Goal: Task Accomplishment & Management: Complete application form

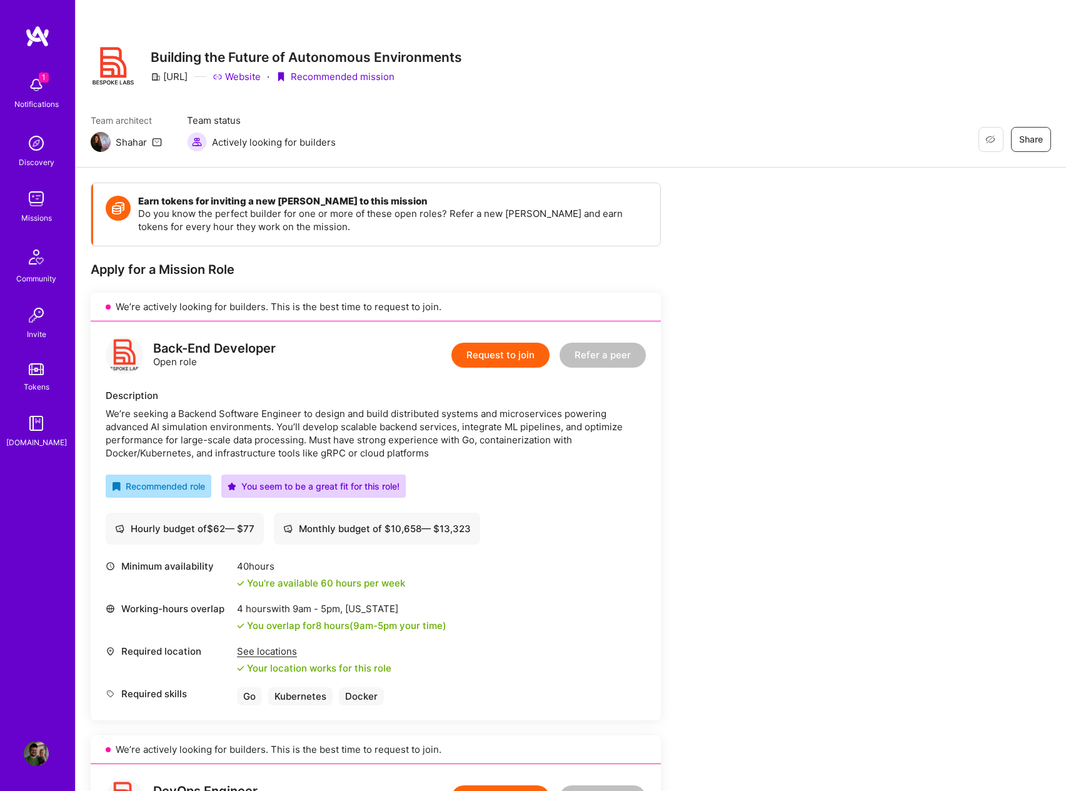
click at [490, 358] on button "Request to join" at bounding box center [500, 355] width 98 height 25
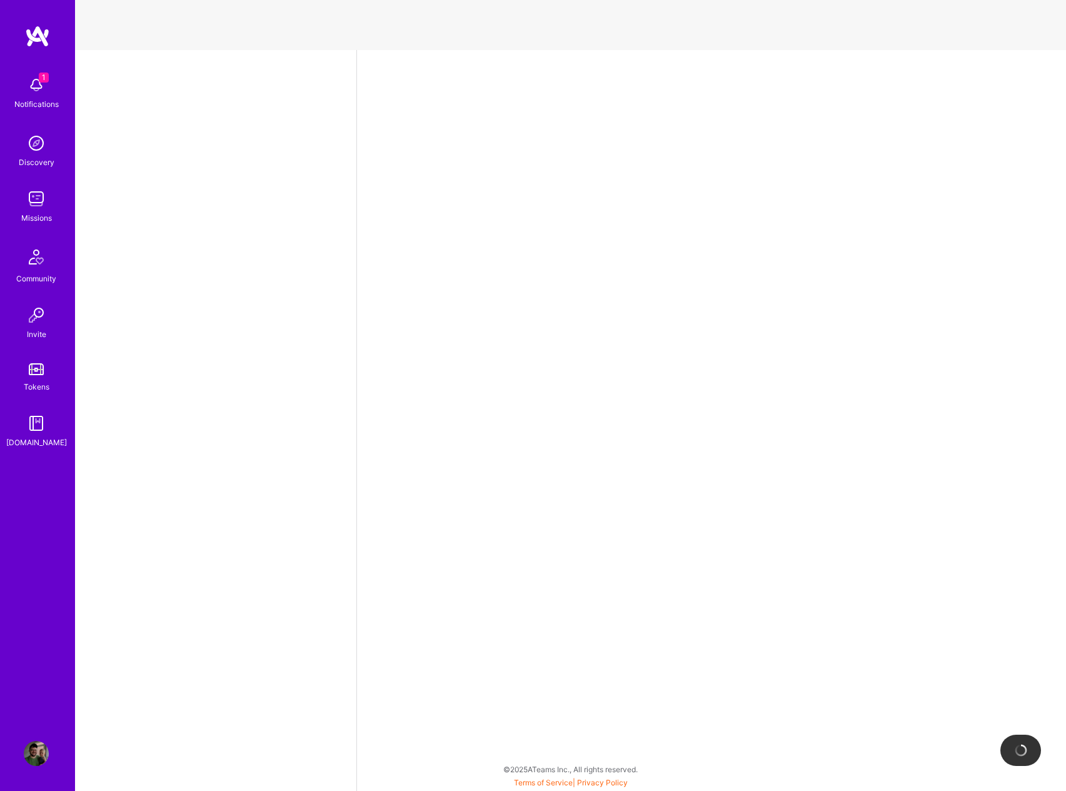
select select "US"
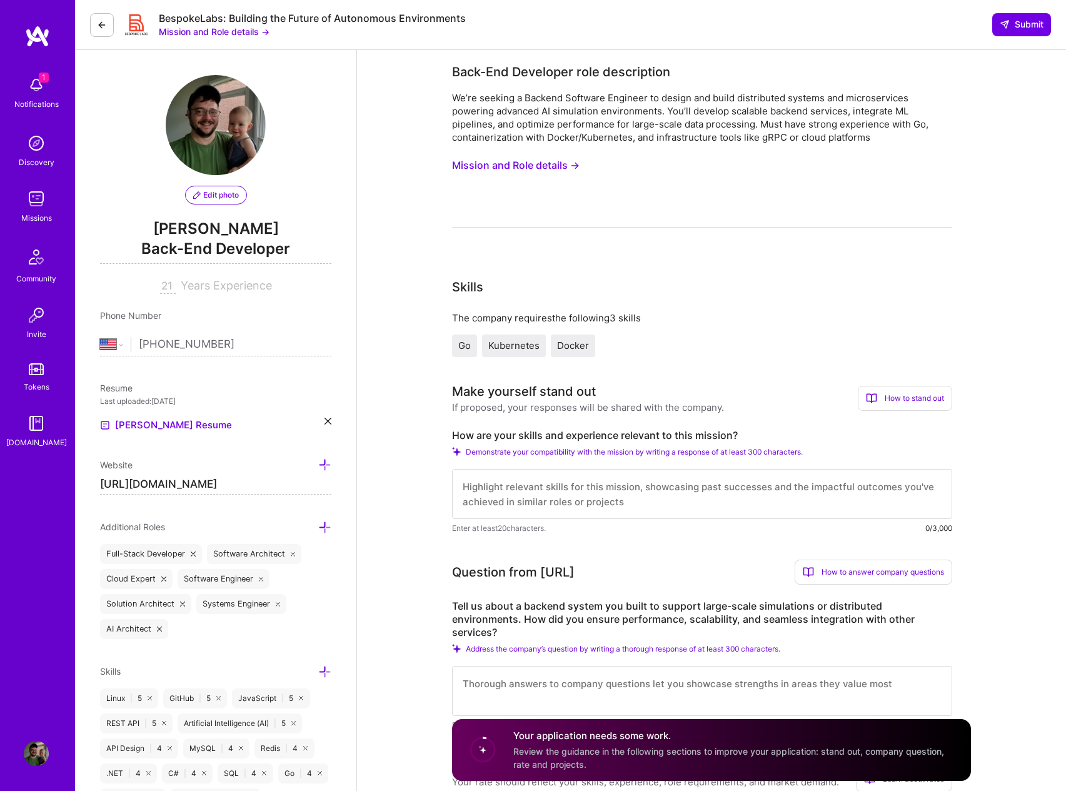
click at [535, 497] on textarea at bounding box center [702, 494] width 500 height 50
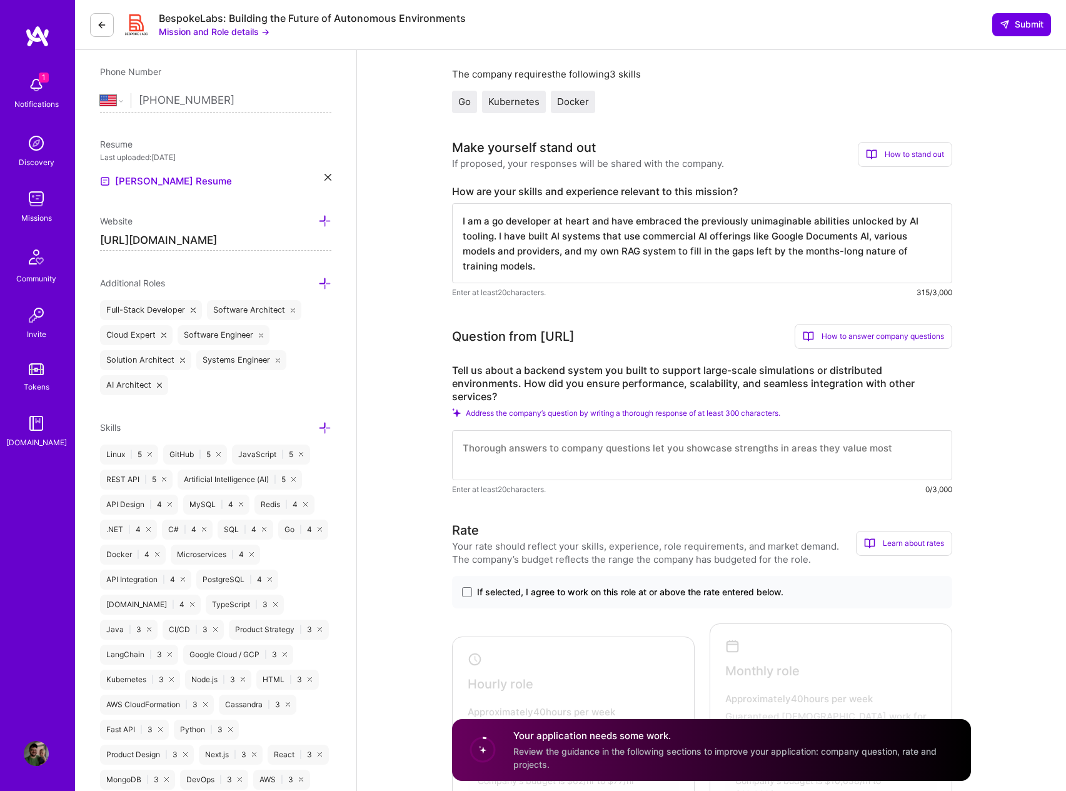
scroll to position [297, 0]
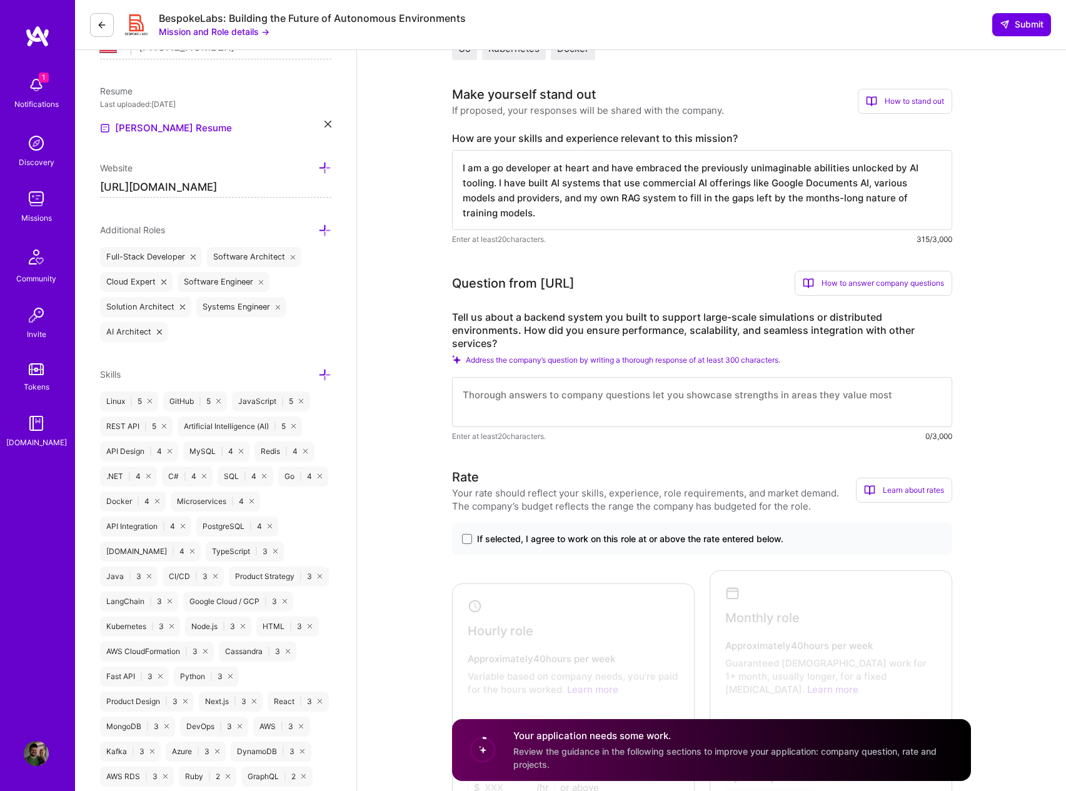
type textarea "I am a go developer at heart and have embraced the previously unimaginable abil…"
click at [532, 385] on textarea at bounding box center [702, 402] width 500 height 50
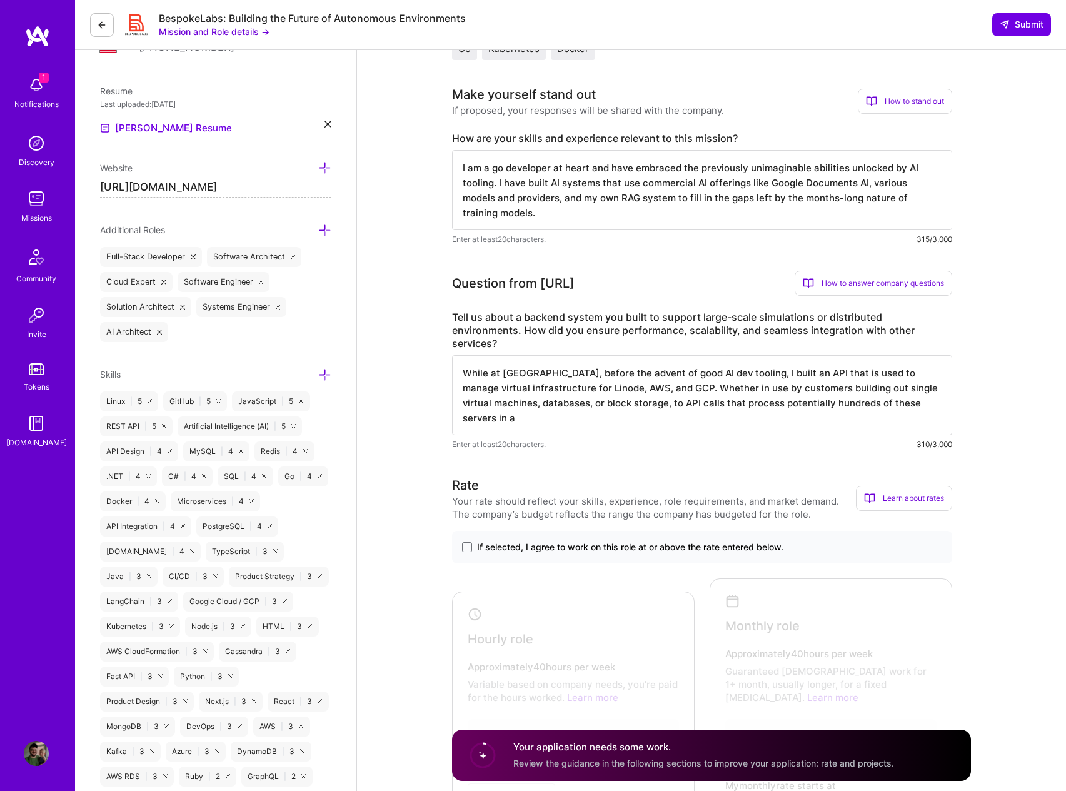
click at [646, 390] on textarea "While at Akamai, before the advent of good AI dev tooling, I built an API that …" at bounding box center [702, 395] width 500 height 80
click at [648, 390] on textarea "While at Akamai, before the advent of good AI dev tooling, I built an API that …" at bounding box center [702, 395] width 500 height 80
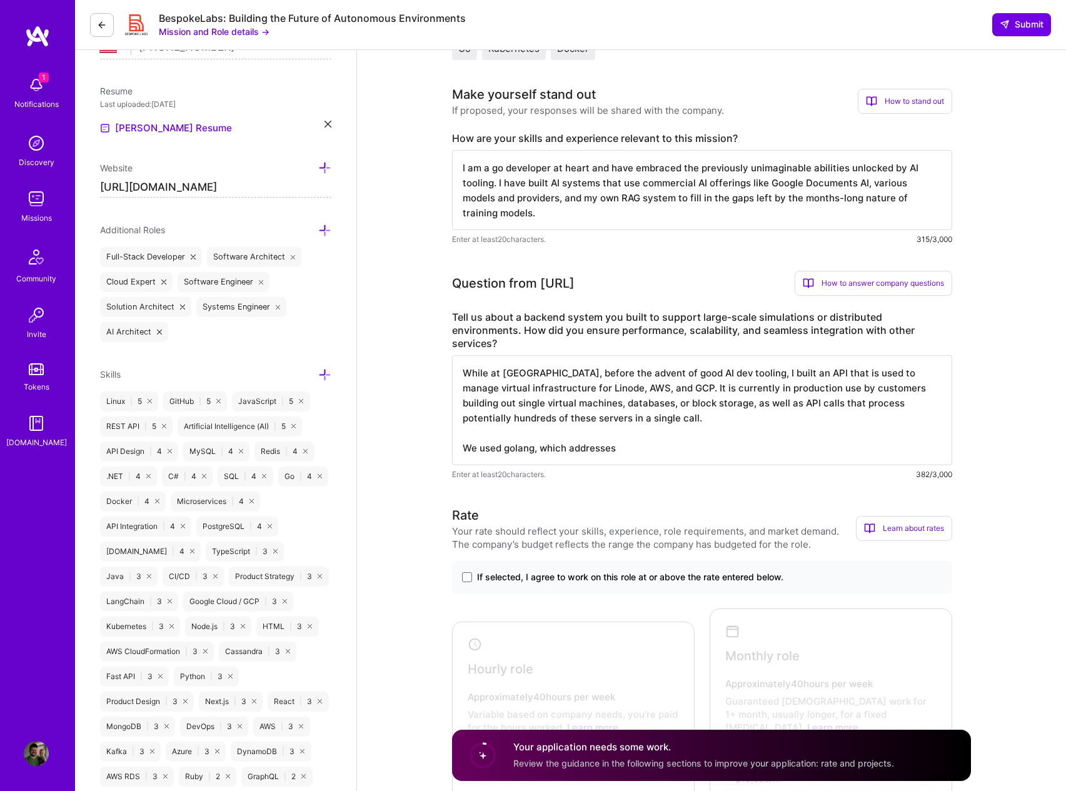
type textarea "While at [GEOGRAPHIC_DATA], before the advent of good AI dev tooling, I built a…"
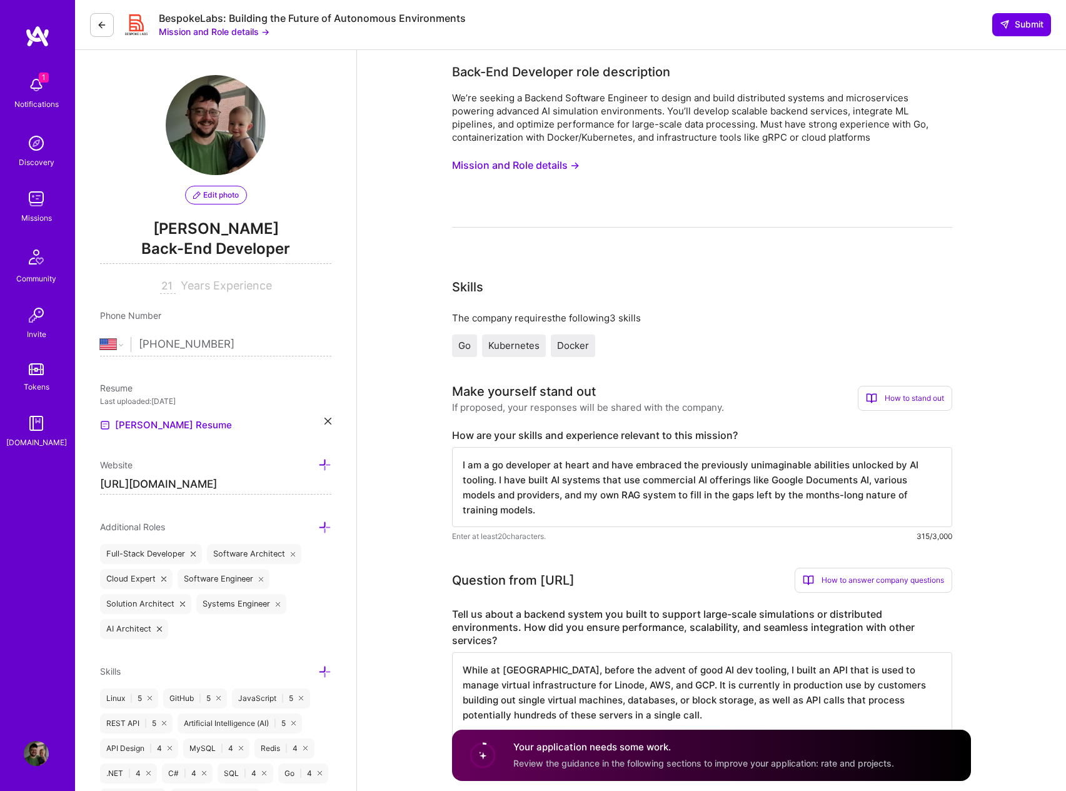
select select "US"
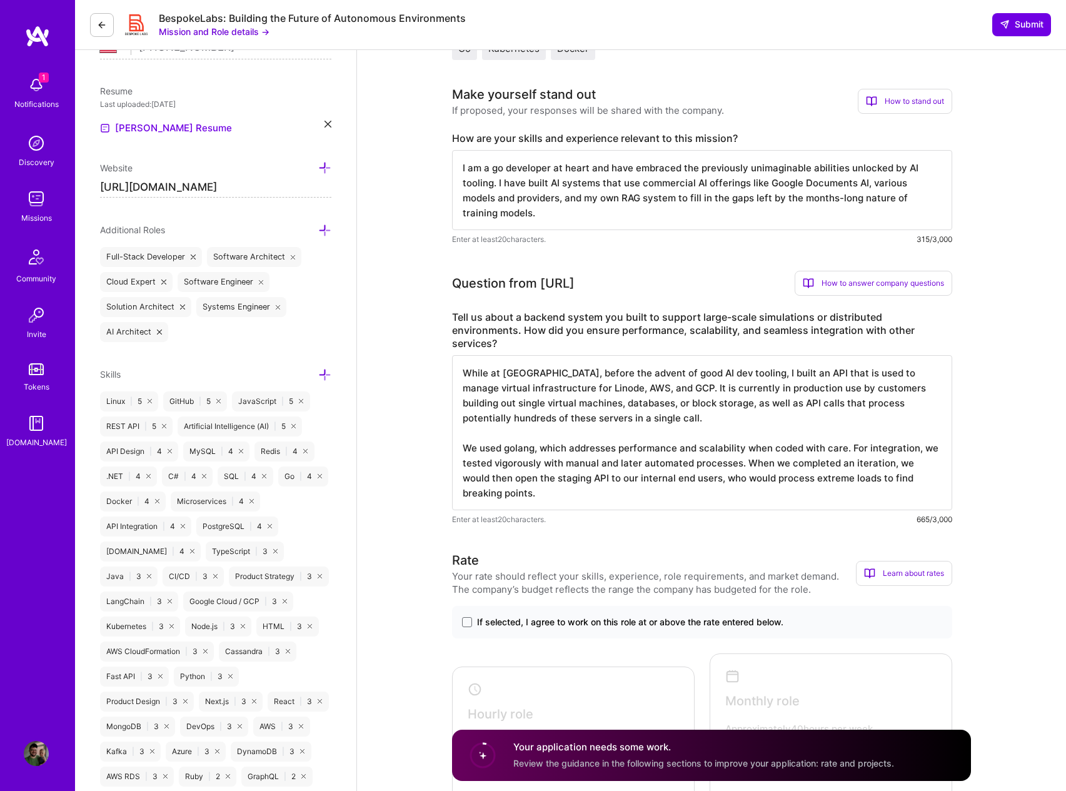
click at [850, 433] on textarea "While at [GEOGRAPHIC_DATA], before the advent of good AI dev tooling, I built a…" at bounding box center [702, 432] width 500 height 155
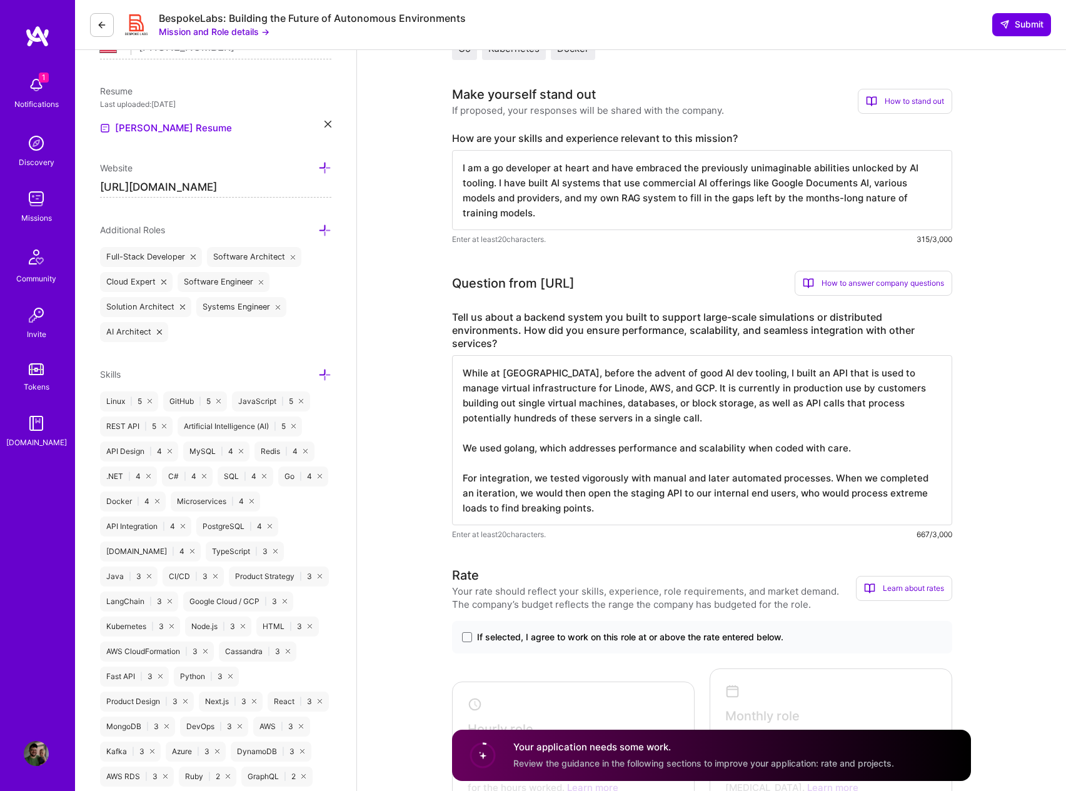
click at [904, 436] on textarea "While at [GEOGRAPHIC_DATA], before the advent of good AI dev tooling, I built a…" at bounding box center [702, 440] width 500 height 170
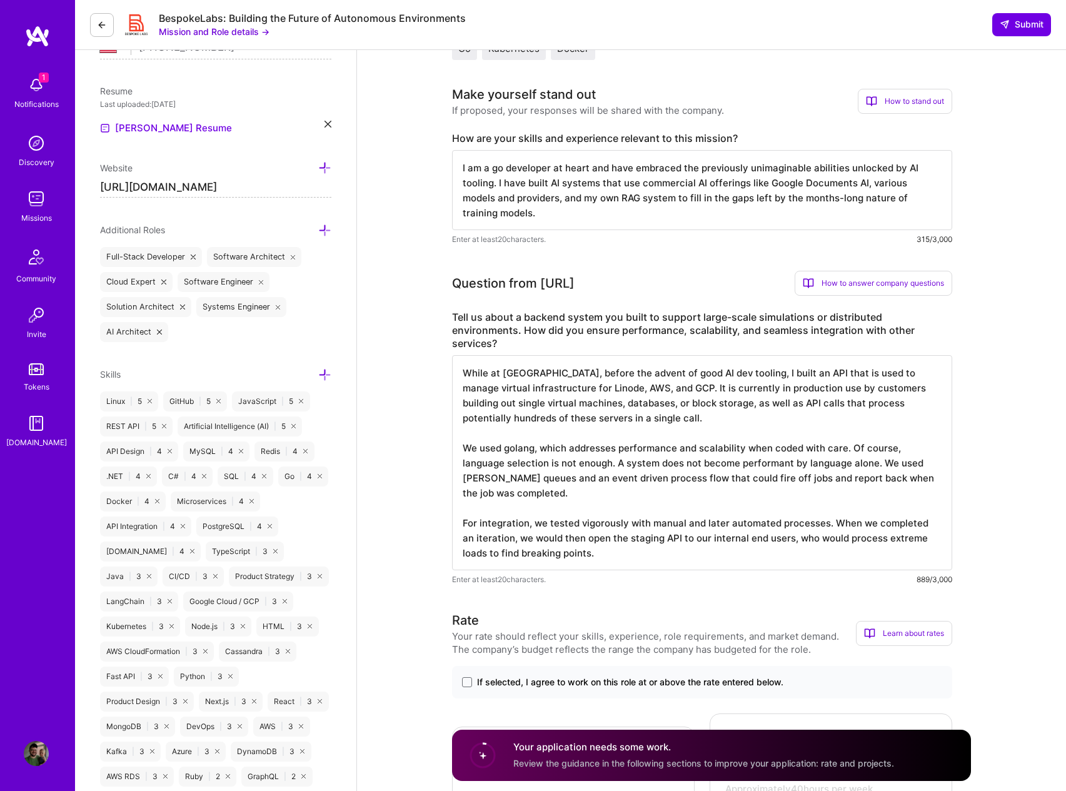
drag, startPoint x: 808, startPoint y: 449, endPoint x: 875, endPoint y: 445, distance: 67.0
click at [875, 445] on textarea "While at [GEOGRAPHIC_DATA], before the advent of good AI dev tooling, I built a…" at bounding box center [702, 462] width 500 height 215
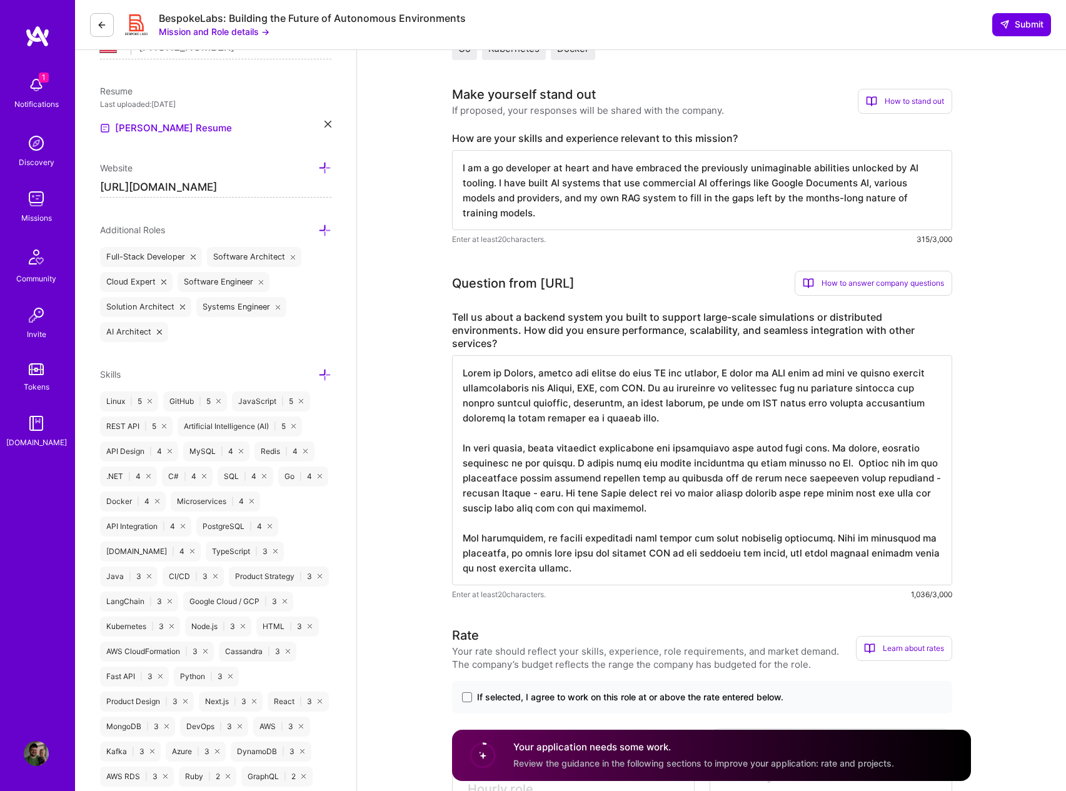
click at [641, 480] on textarea at bounding box center [702, 470] width 500 height 230
click at [782, 494] on textarea at bounding box center [702, 470] width 500 height 230
drag, startPoint x: 618, startPoint y: 496, endPoint x: 747, endPoint y: 493, distance: 128.8
click at [747, 493] on textarea at bounding box center [702, 470] width 500 height 230
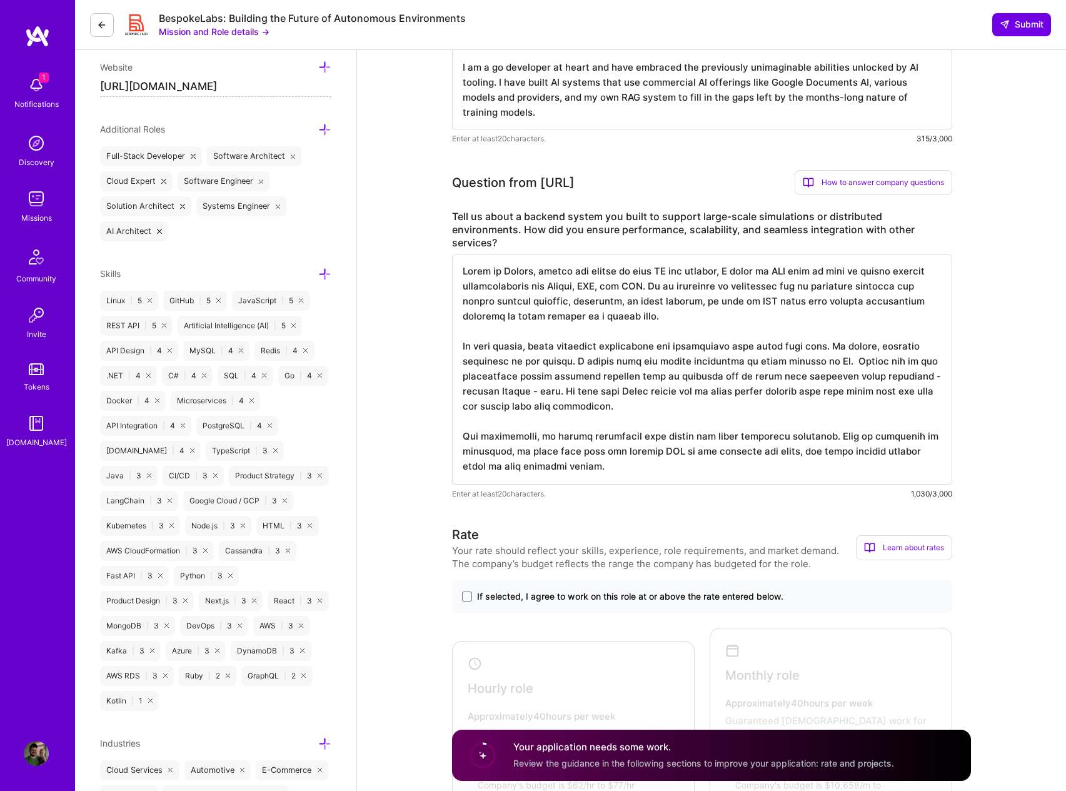
scroll to position [411, 0]
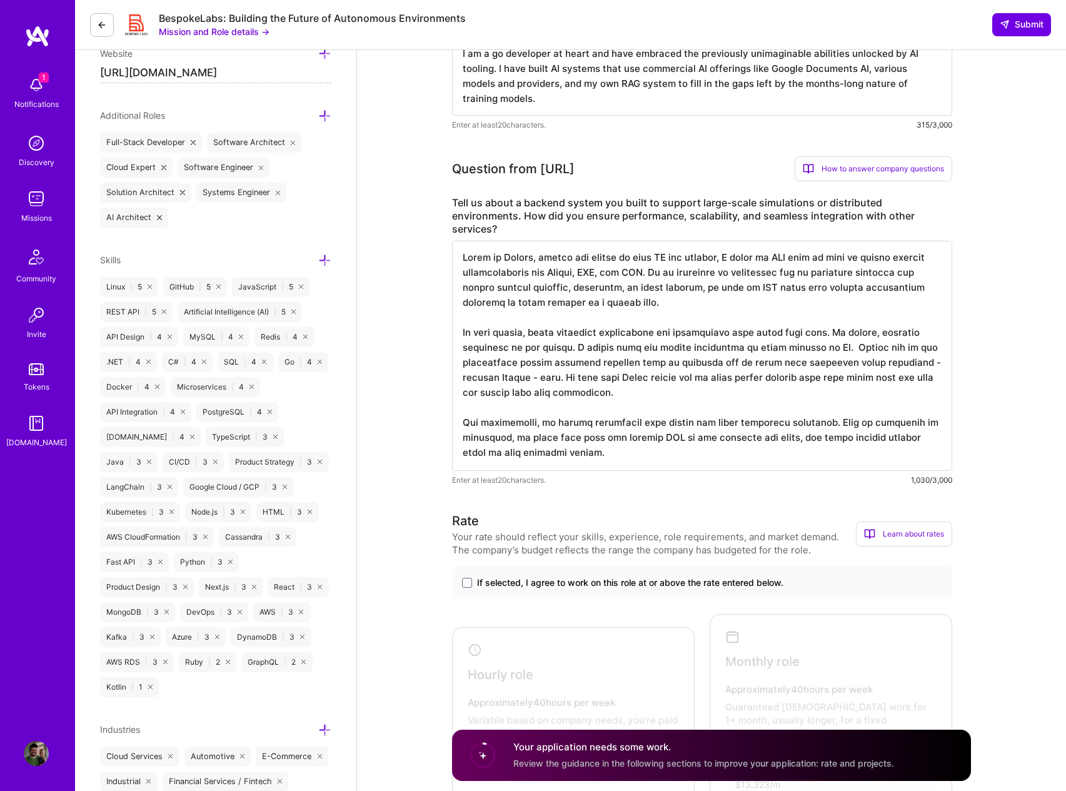
click at [707, 441] on textarea at bounding box center [702, 356] width 500 height 230
type textarea "While at [GEOGRAPHIC_DATA], before the advent of good AI dev tooling, I built a…"
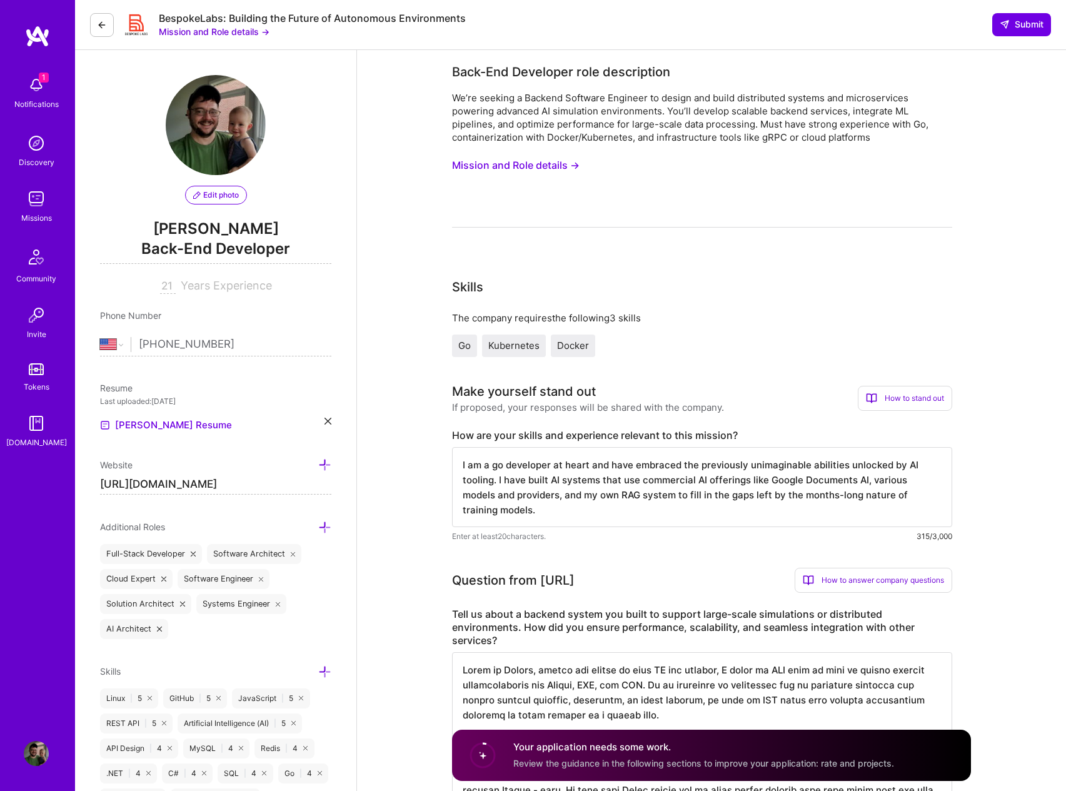
select select "US"
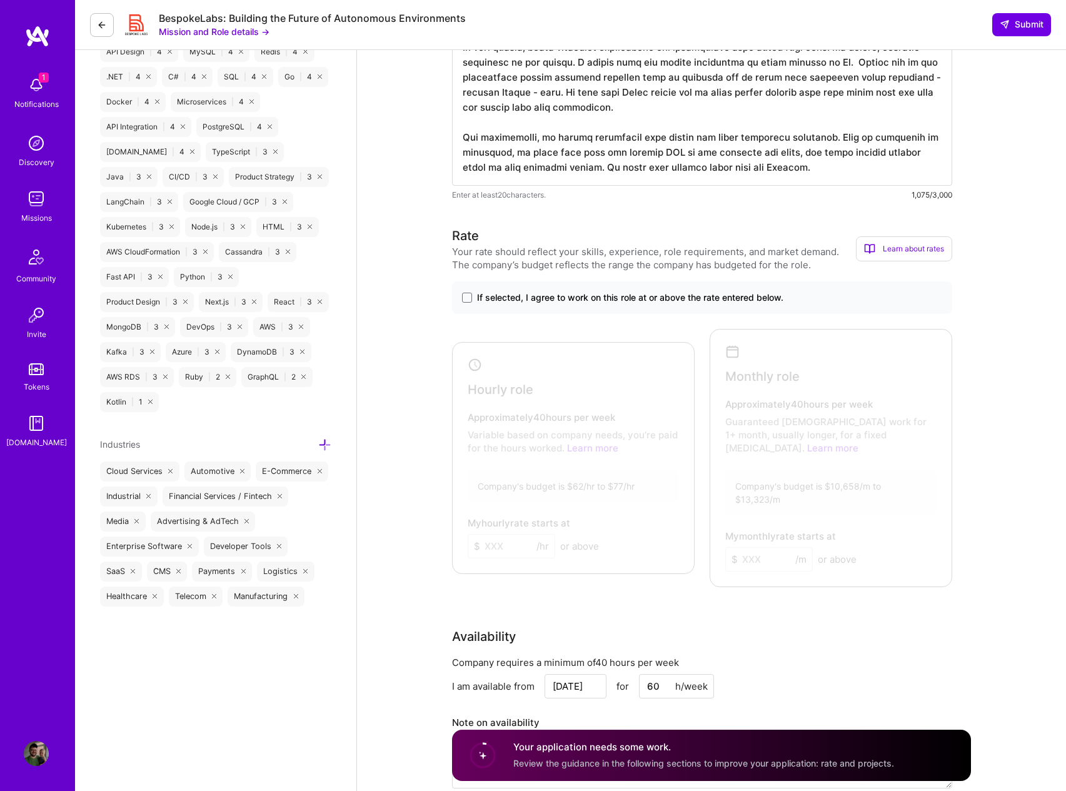
scroll to position [715, 0]
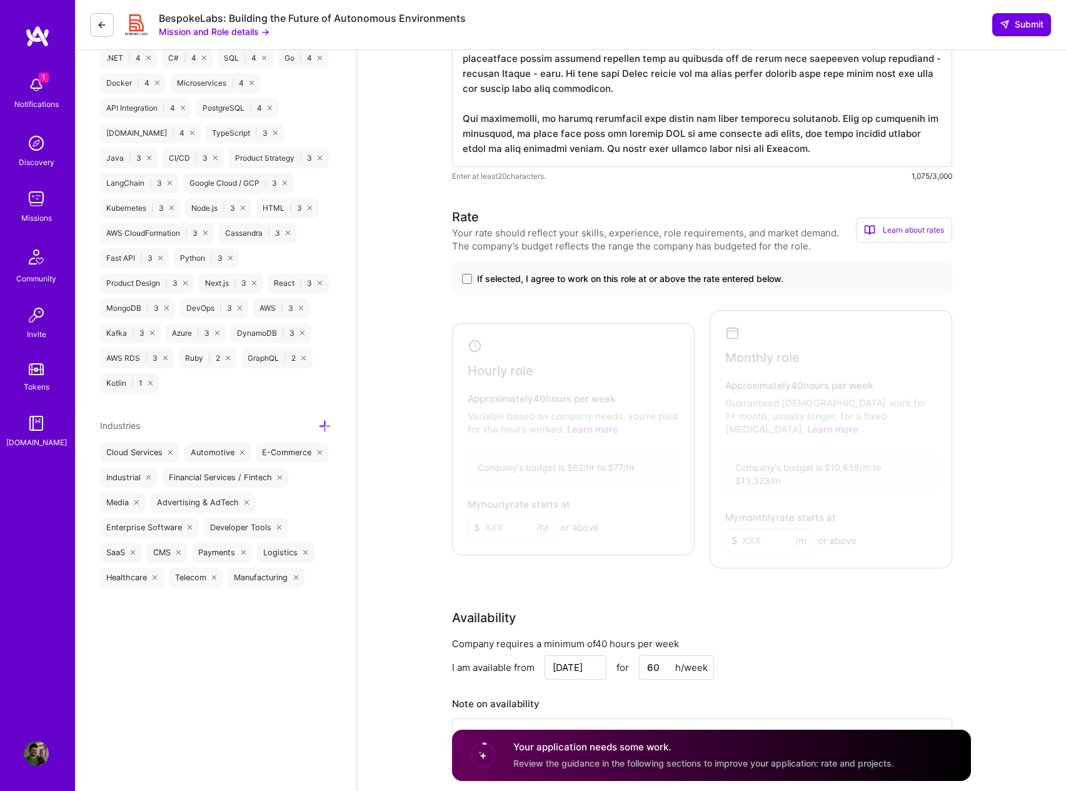
type textarea "While at [GEOGRAPHIC_DATA], before the advent of good AI dev tooling, I built a…"
click at [472, 273] on label "If selected, I agree to work on this role at or above the rate entered below." at bounding box center [702, 279] width 480 height 13
click at [0, 0] on input "If selected, I agree to work on this role at or above the rate entered below." at bounding box center [0, 0] width 0 height 0
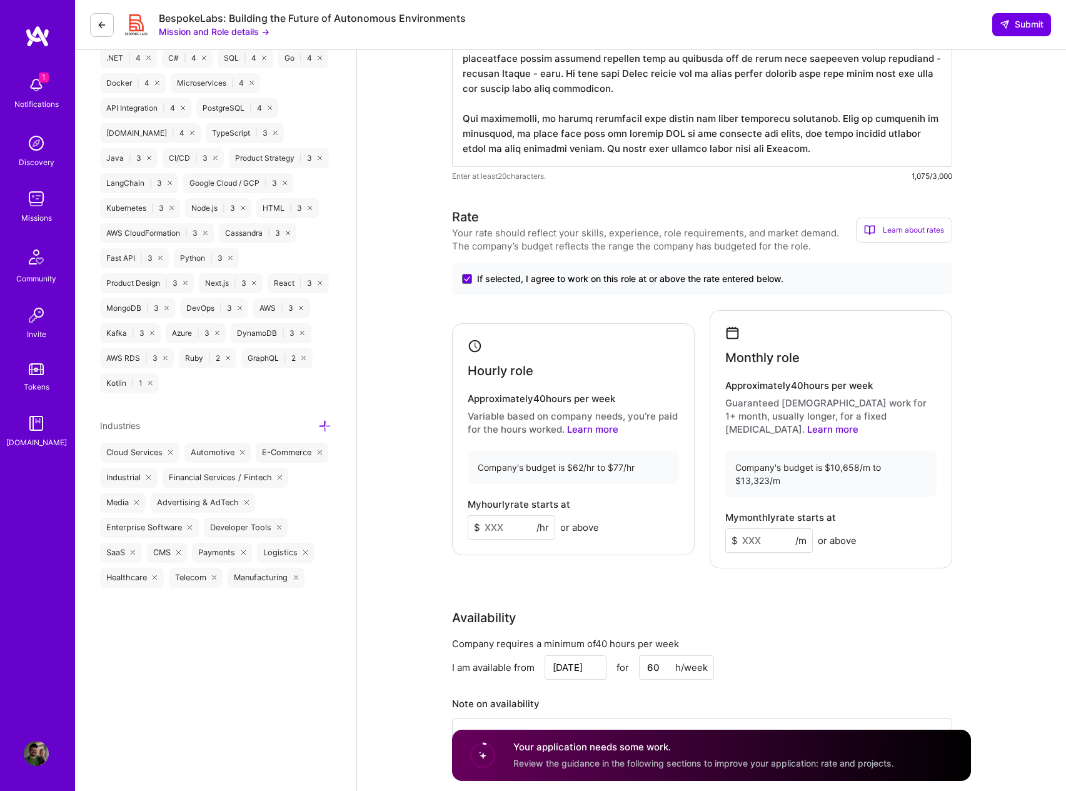
drag, startPoint x: 518, startPoint y: 501, endPoint x: 405, endPoint y: 488, distance: 113.9
type input "65"
click at [755, 528] on input at bounding box center [769, 540] width 88 height 24
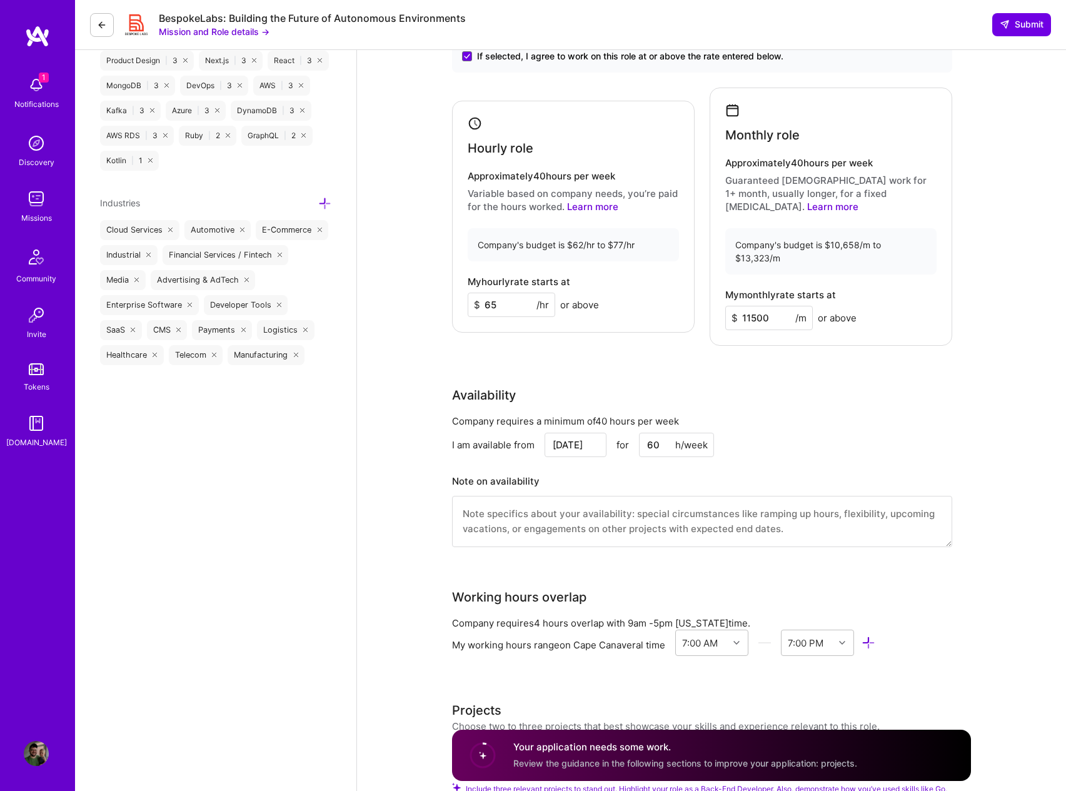
scroll to position [945, 0]
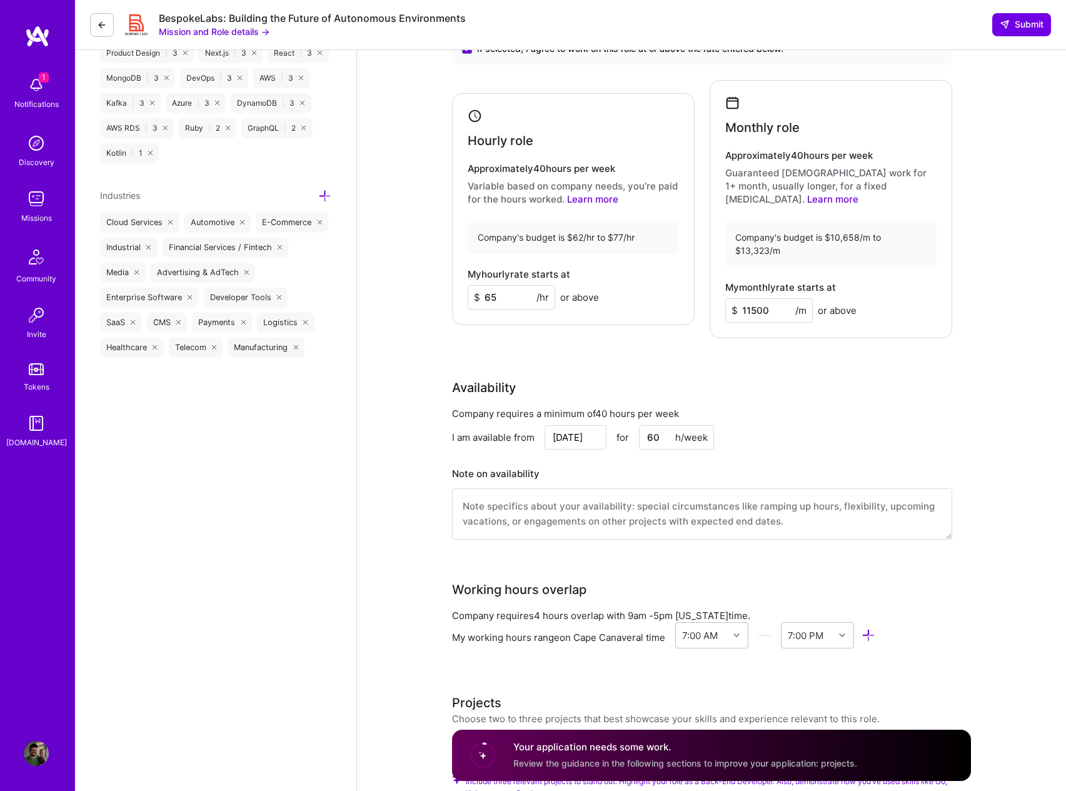
type input "11500"
click at [486, 488] on textarea at bounding box center [702, 513] width 500 height 51
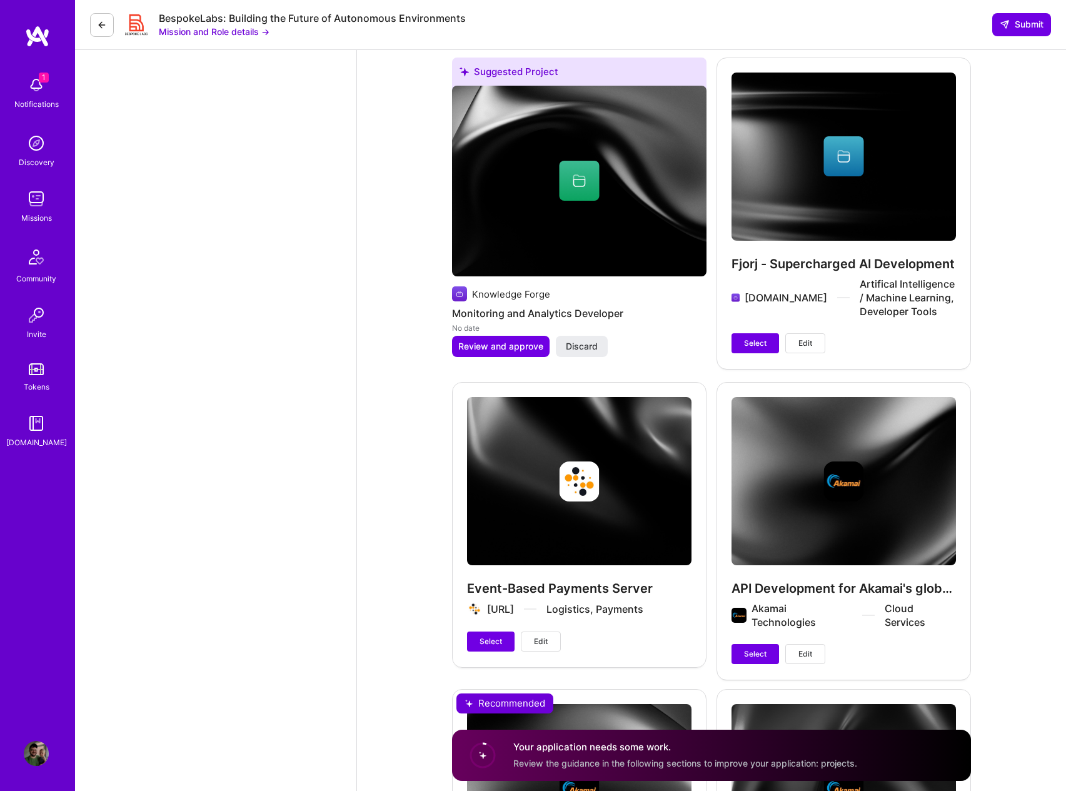
scroll to position [2081, 0]
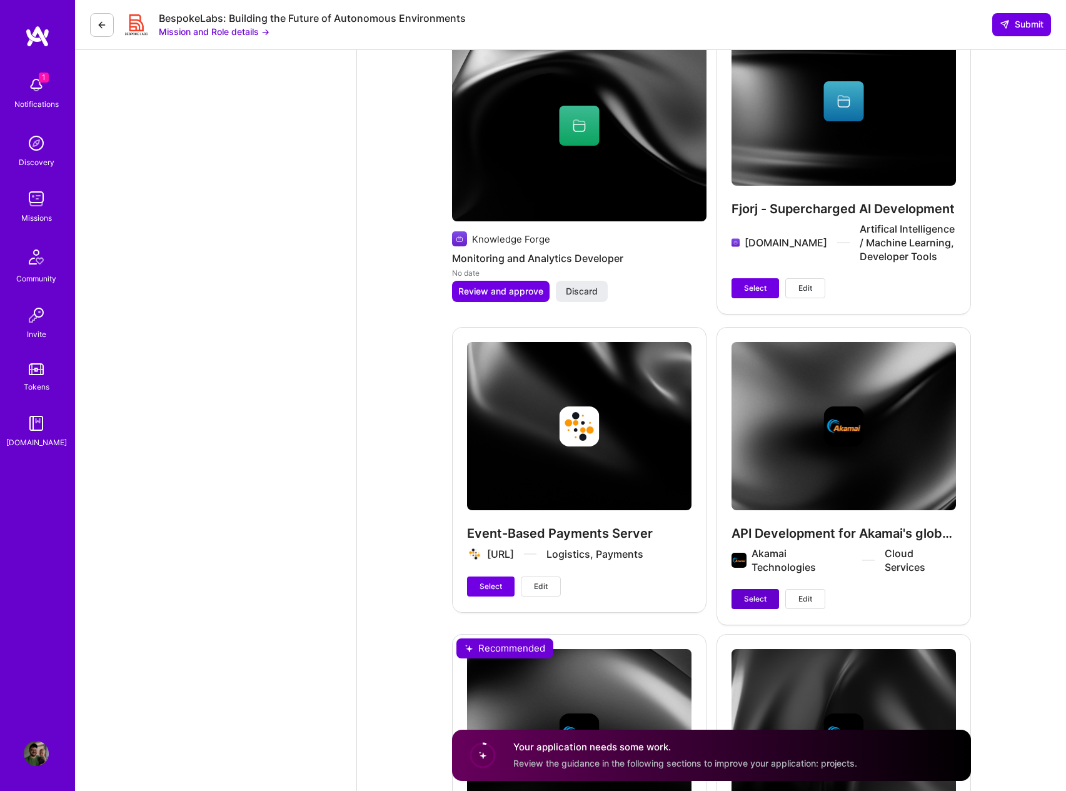
type textarea "I am currently working on a contract that is temporary in nature. I would like …"
click at [747, 593] on span "Select" at bounding box center [755, 598] width 23 height 11
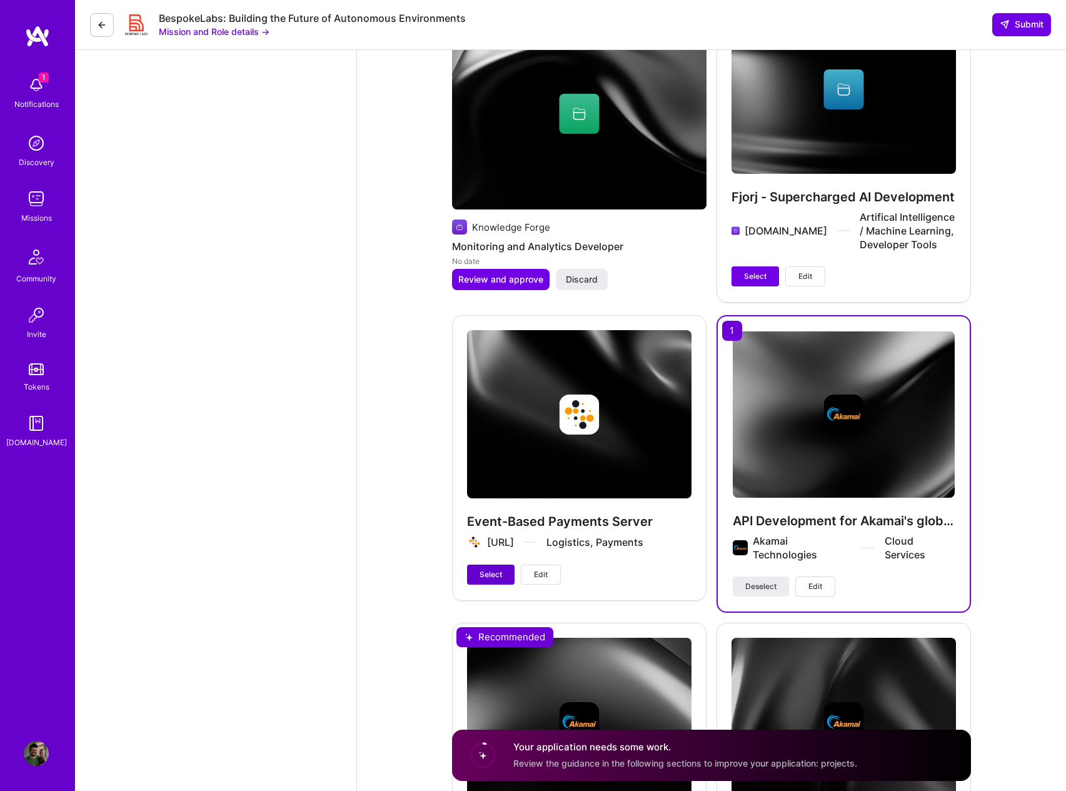
click at [482, 569] on span "Select" at bounding box center [491, 574] width 23 height 11
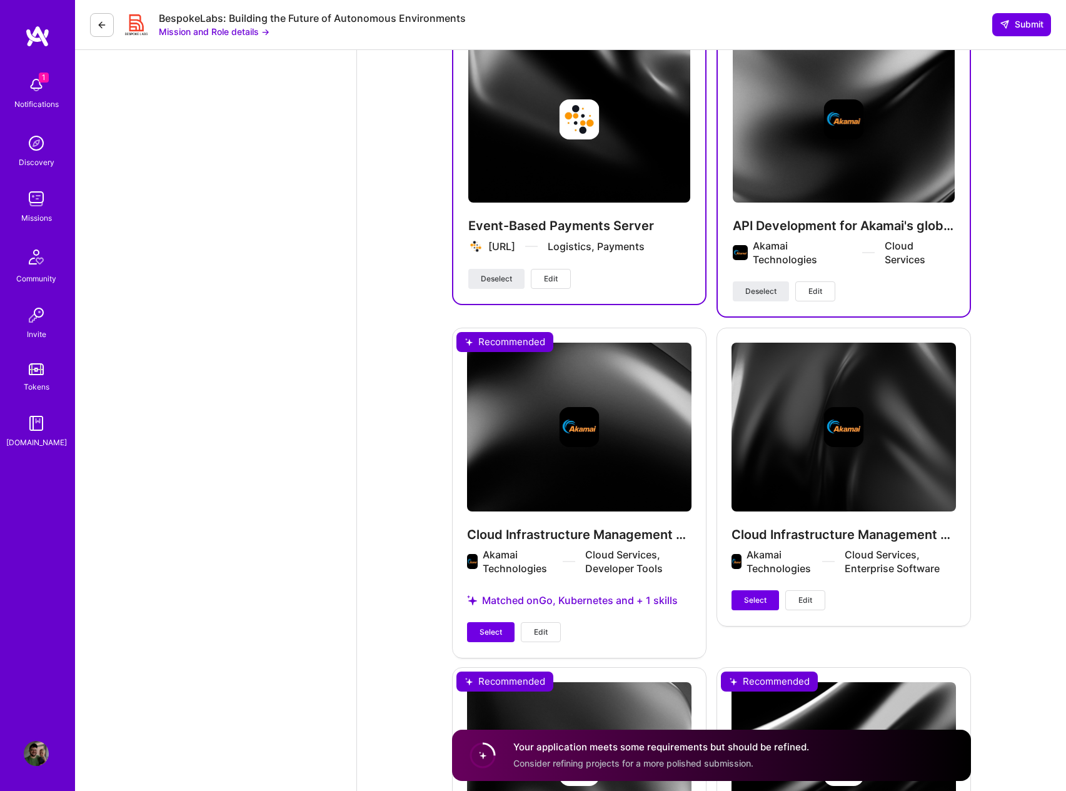
scroll to position [2385, 0]
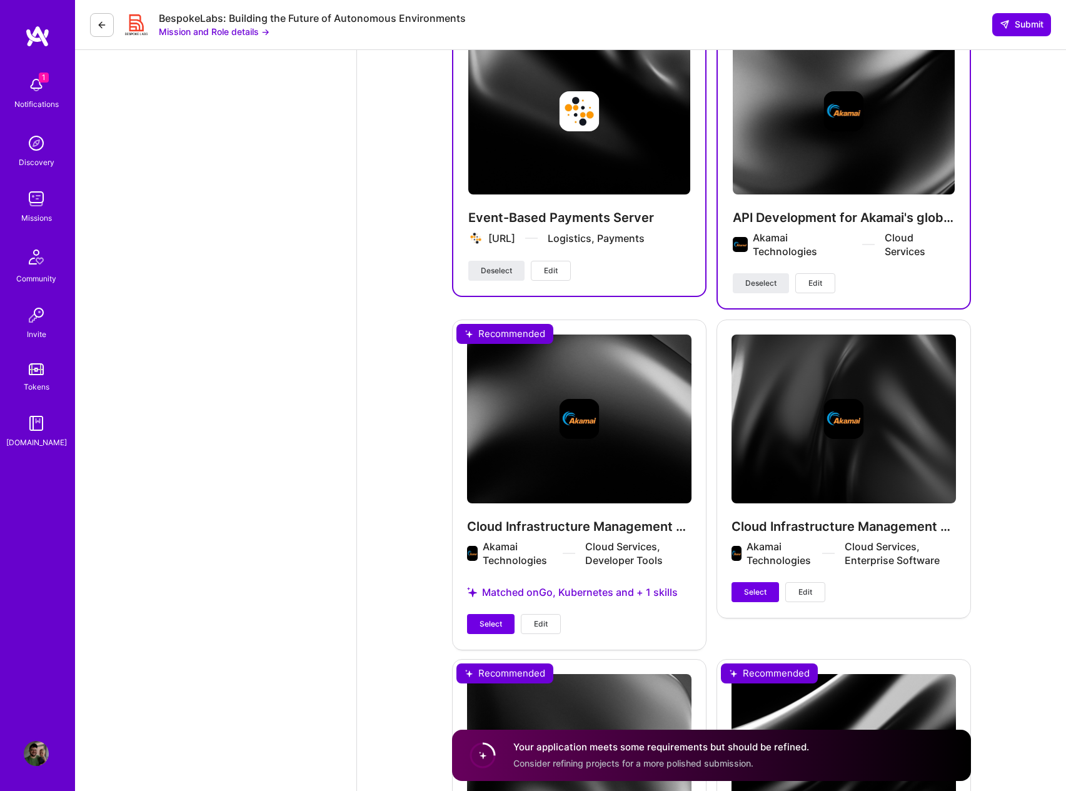
click at [480, 618] on span "Select" at bounding box center [491, 623] width 23 height 11
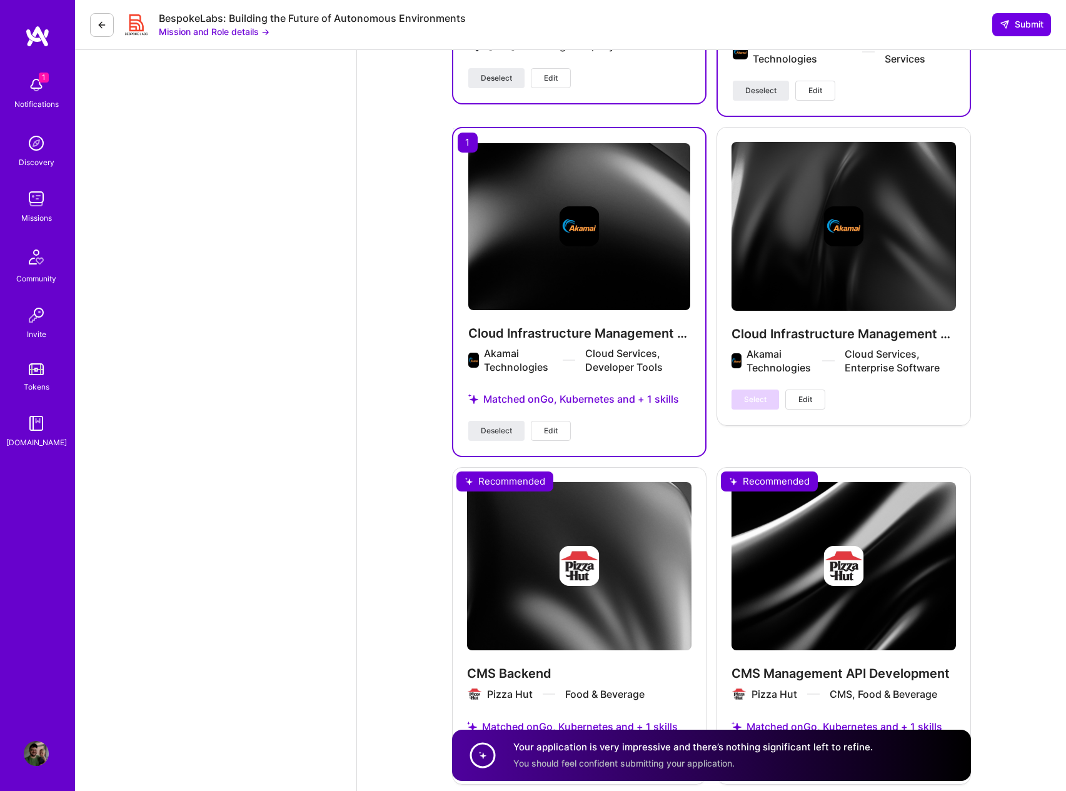
scroll to position [0, 0]
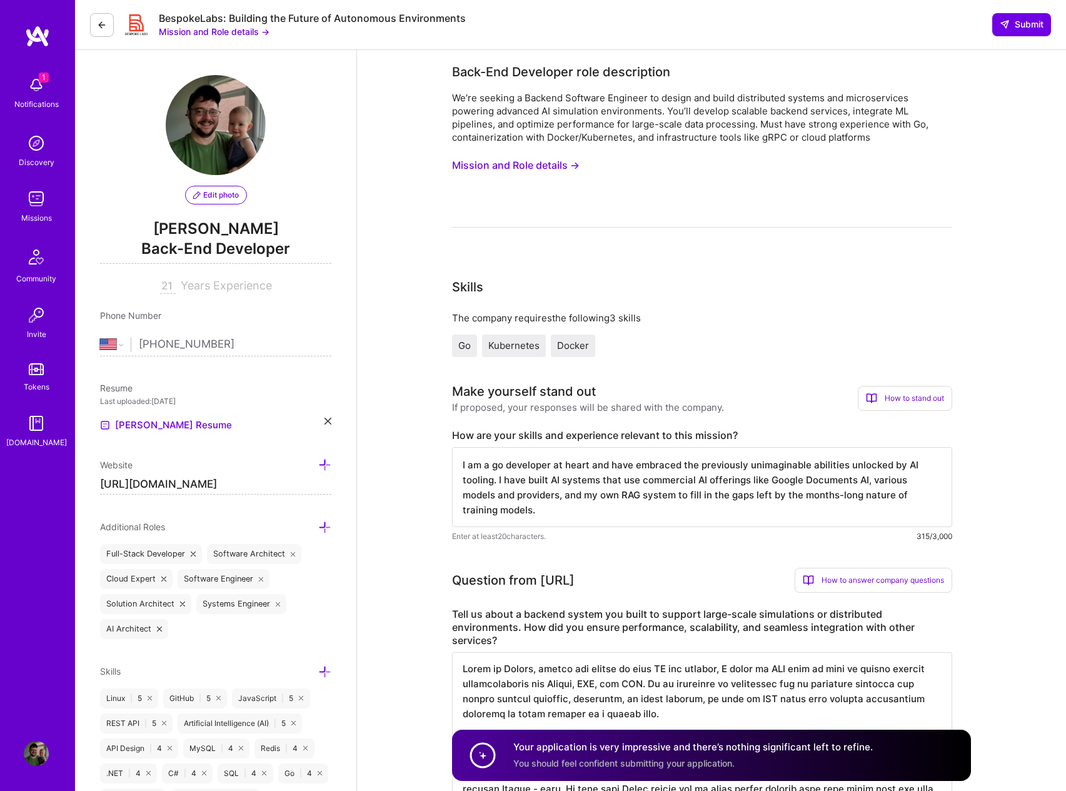
click at [631, 511] on textarea "I am a go developer at heart and have embraced the previously unimaginable abil…" at bounding box center [702, 487] width 500 height 80
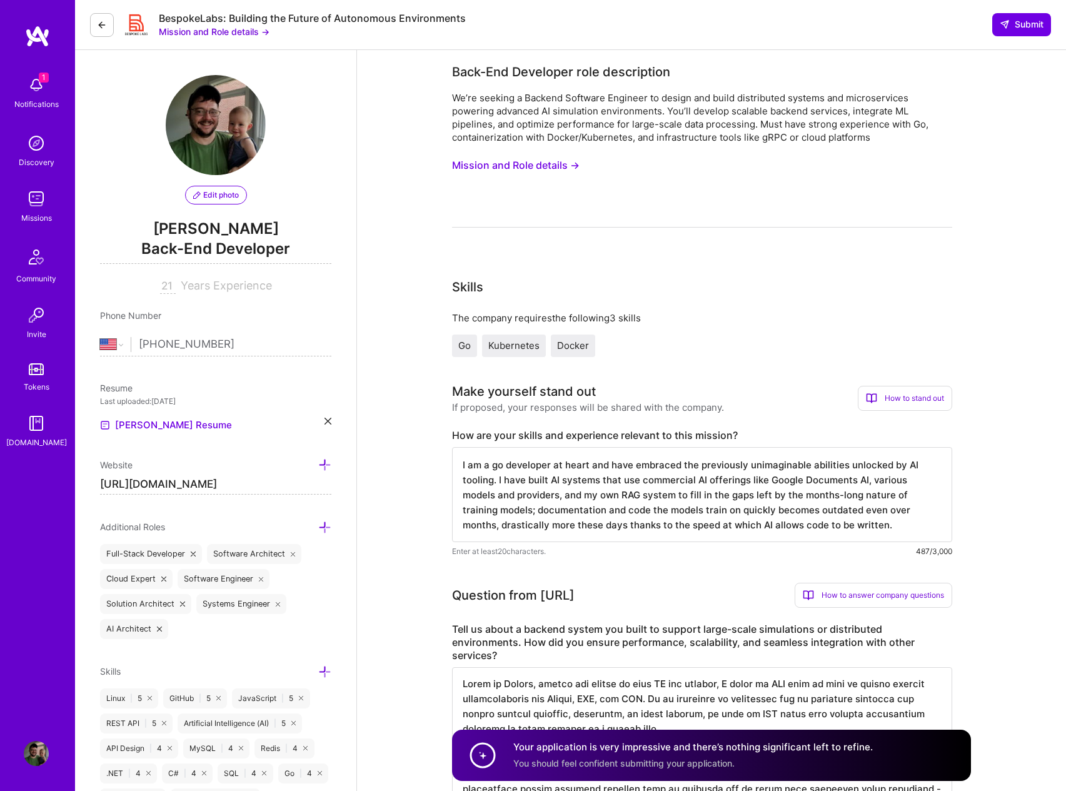
click at [858, 510] on textarea "I am a go developer at heart and have embraced the previously unimaginable abil…" at bounding box center [702, 494] width 500 height 95
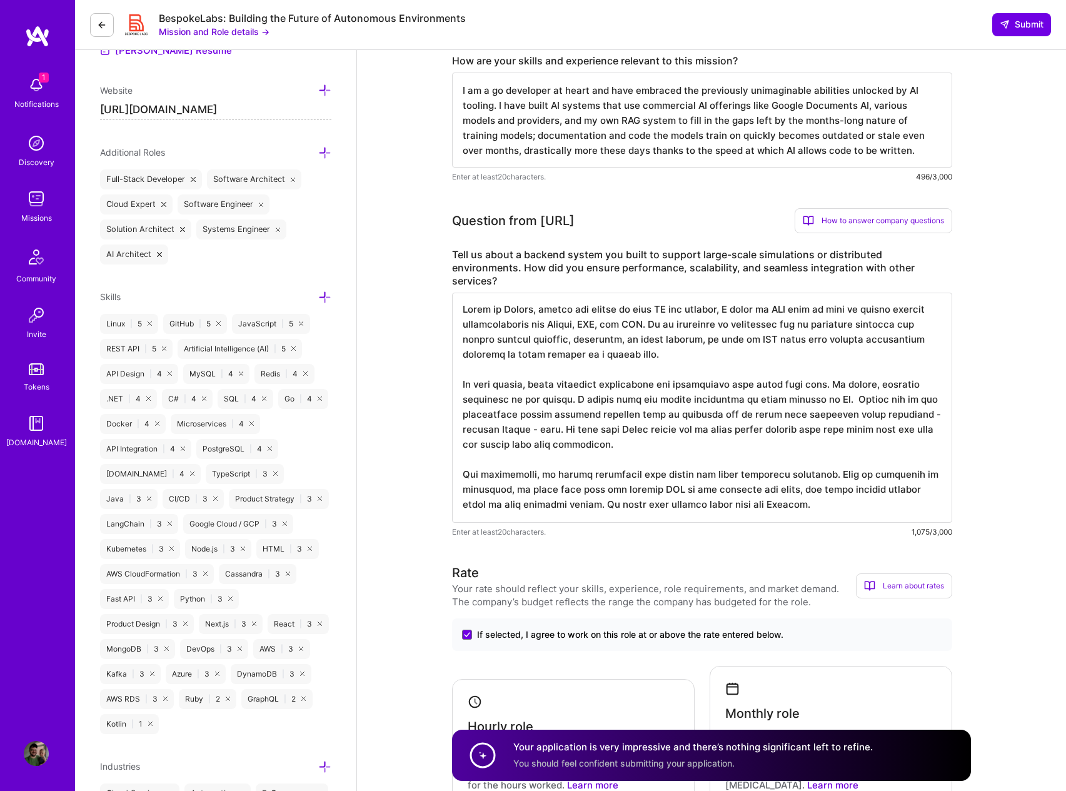
scroll to position [394, 0]
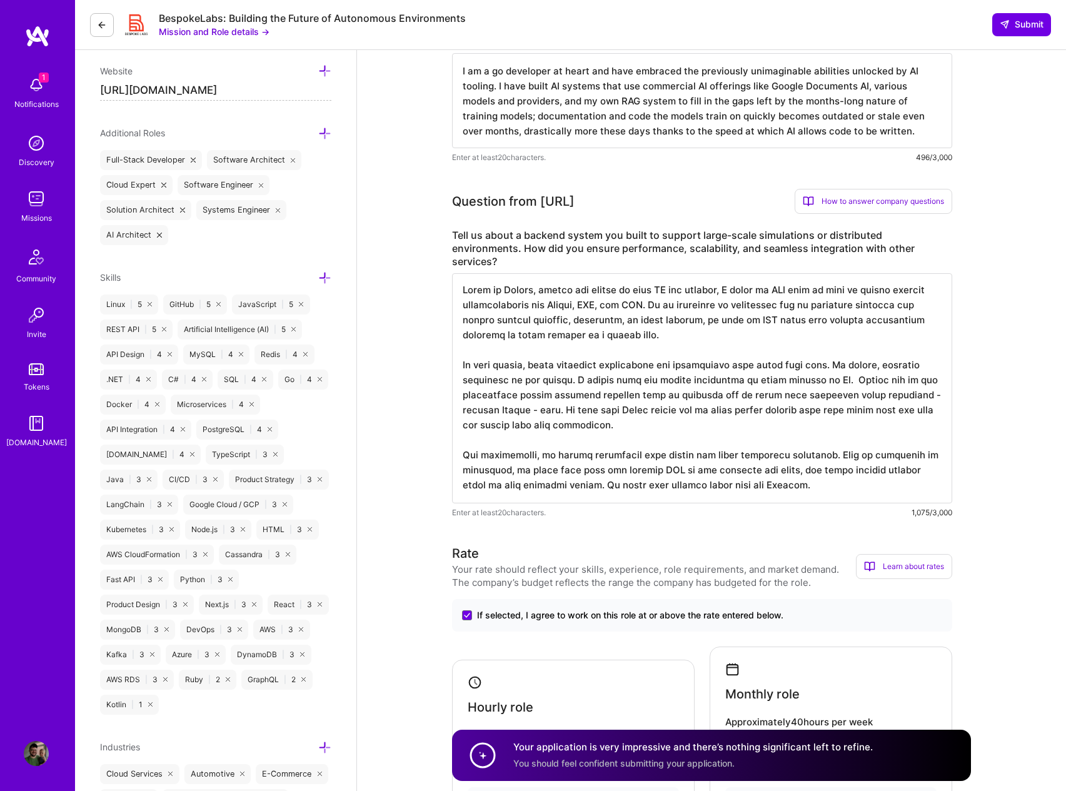
type textarea "I am a go developer at heart and have embraced the previously unimaginable abil…"
click at [892, 370] on textarea at bounding box center [702, 388] width 500 height 230
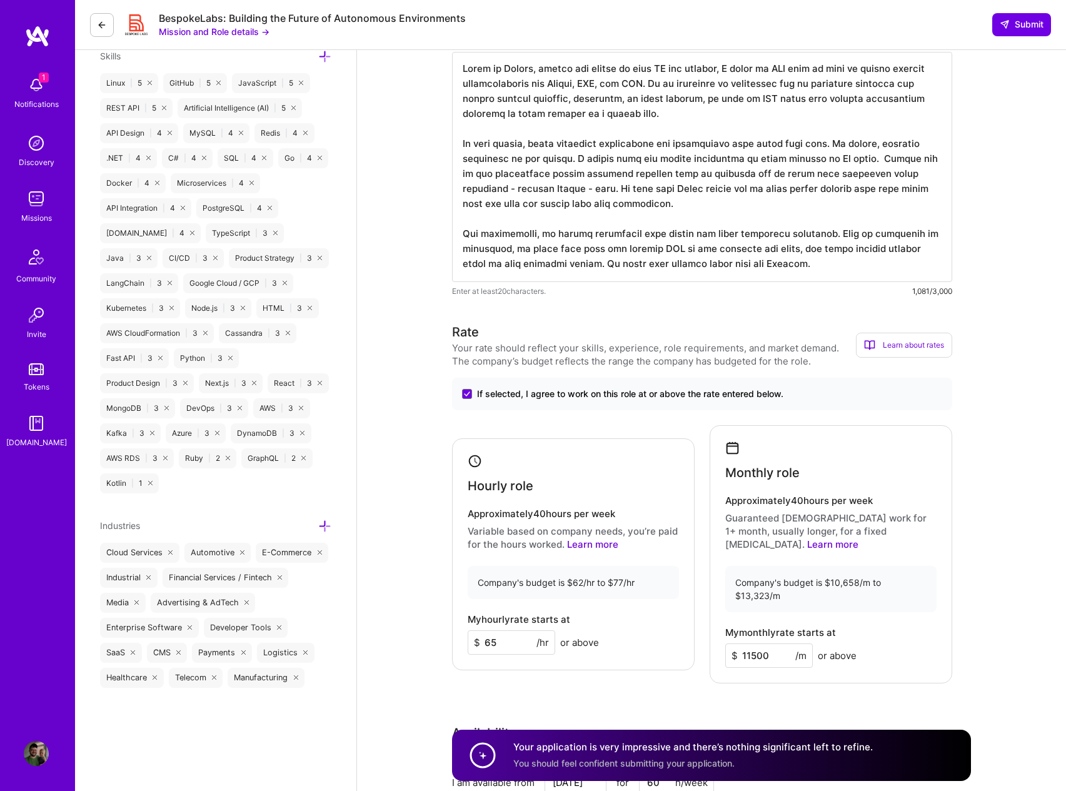
scroll to position [625, 0]
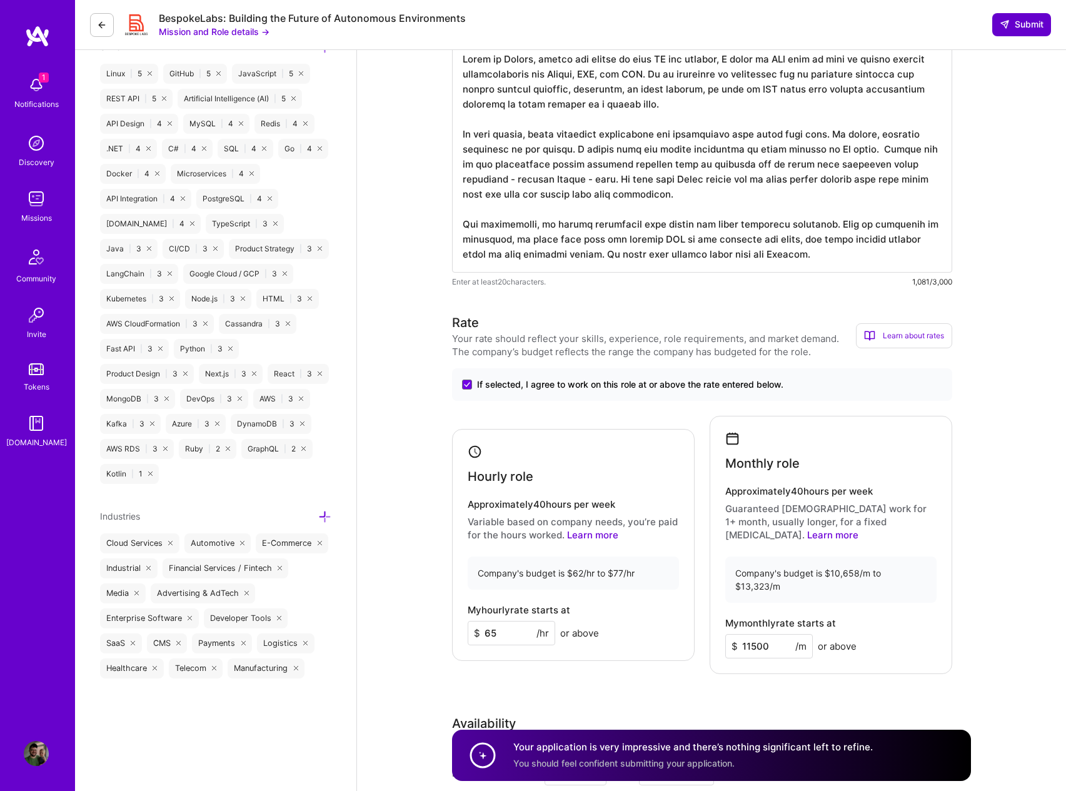
type textarea "While at Akamai, before the advent of good AI dev tooling, I built an API that …"
click at [1022, 21] on span "Submit" at bounding box center [1022, 24] width 44 height 13
